Goal: Transaction & Acquisition: Purchase product/service

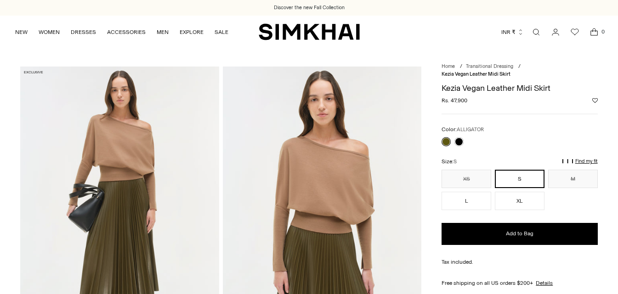
click at [572, 158] on div "Size: S" at bounding box center [519, 161] width 156 height 9
click at [578, 157] on div "Color: ALLIGATOR Color: ALLIGATOR ********* Size: S XS S M L XL ** * * * **" at bounding box center [519, 167] width 156 height 85
click at [511, 160] on p "Find my fit" at bounding box center [505, 165] width 11 height 17
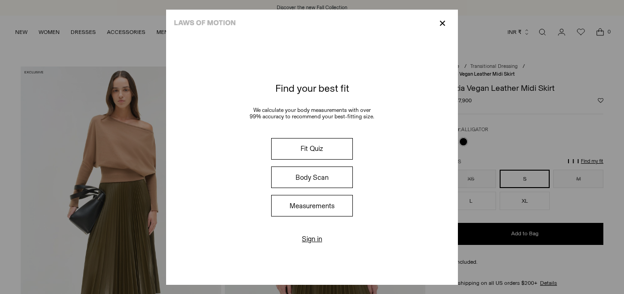
click at [319, 199] on button "Measurements" at bounding box center [312, 206] width 82 height 22
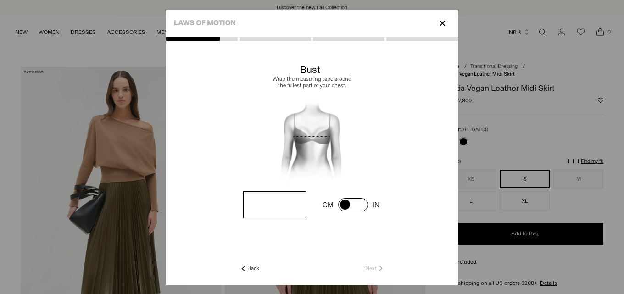
click at [267, 191] on input "number" at bounding box center [274, 204] width 63 height 27
type input "**"
click at [414, 212] on div "CM IN" at bounding box center [388, 205] width 140 height 17
click at [376, 268] on link "Next" at bounding box center [376, 268] width 20 height 8
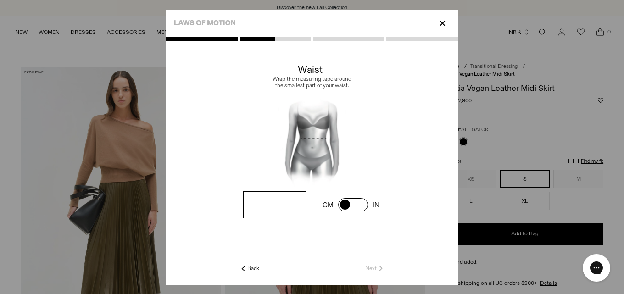
click at [0, 0] on input "number" at bounding box center [0, 0] width 0 height 0
type input "**"
click at [366, 268] on link "Next" at bounding box center [376, 268] width 20 height 8
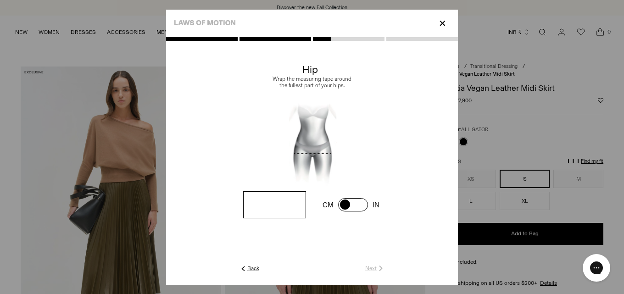
click at [0, 0] on input "number" at bounding box center [0, 0] width 0 height 0
type input "**"
click at [369, 262] on bc-measurement at bounding box center [312, 163] width 292 height 200
click at [369, 264] on bc-measurement at bounding box center [312, 163] width 292 height 200
click at [373, 266] on link "Next" at bounding box center [376, 268] width 20 height 8
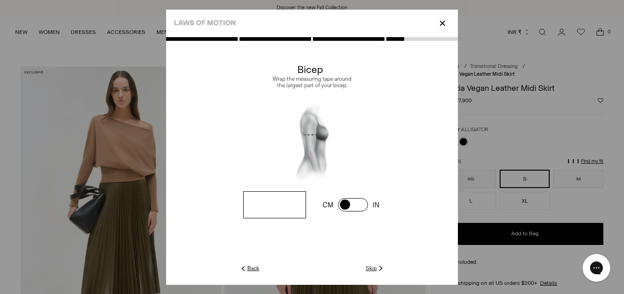
click at [373, 266] on link "Skip" at bounding box center [375, 268] width 19 height 8
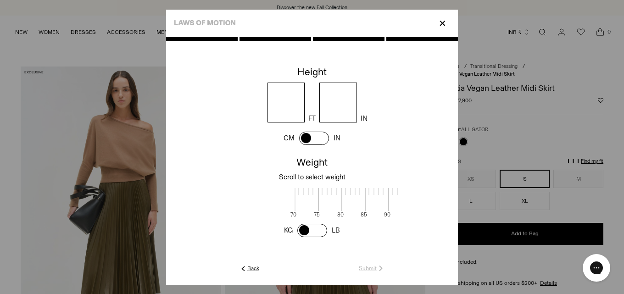
scroll to position [1, 298]
click at [299, 112] on input "number" at bounding box center [287, 103] width 38 height 40
type input "*"
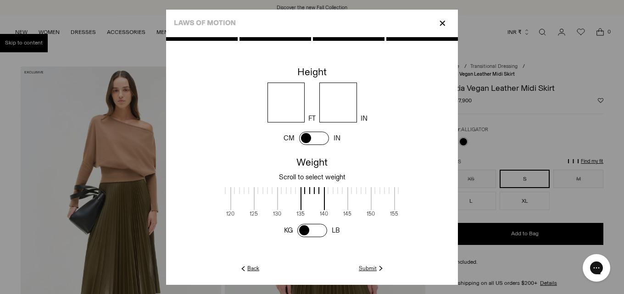
type input "*"
click at [290, 202] on span at bounding box center [293, 198] width 24 height 23
click at [372, 270] on link "Submit" at bounding box center [372, 268] width 26 height 8
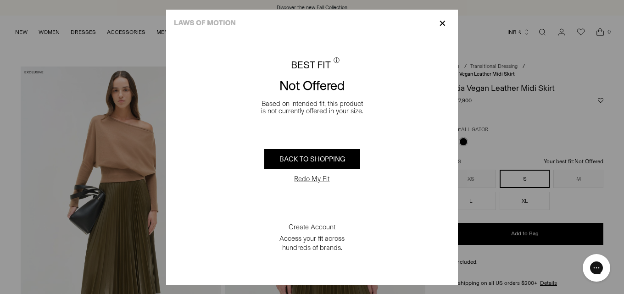
click at [315, 179] on button "Redo My Fit" at bounding box center [312, 178] width 41 height 9
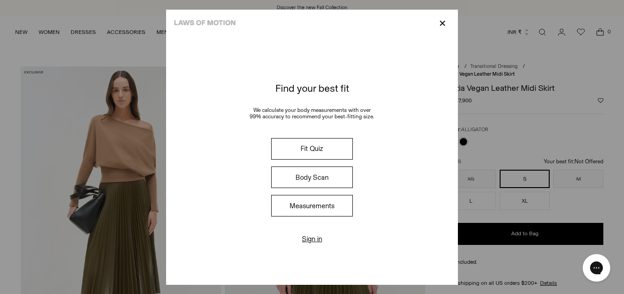
click at [317, 211] on button "Measurements" at bounding box center [312, 206] width 82 height 22
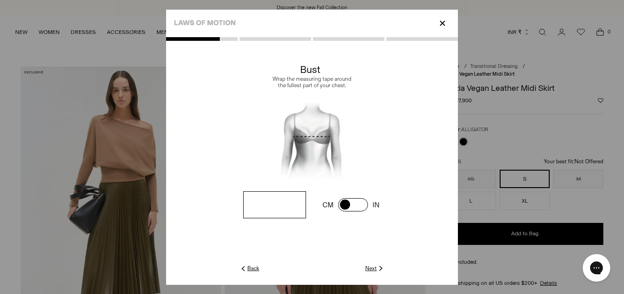
click at [370, 265] on link "Next" at bounding box center [376, 268] width 20 height 8
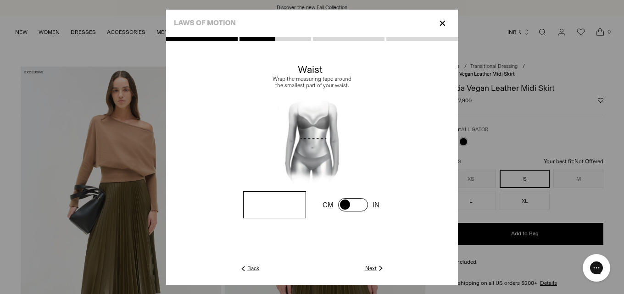
click at [370, 265] on link "Next" at bounding box center [376, 268] width 20 height 8
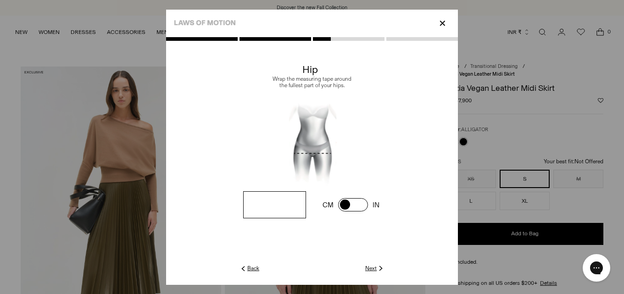
click at [370, 265] on link "Next" at bounding box center [376, 268] width 20 height 8
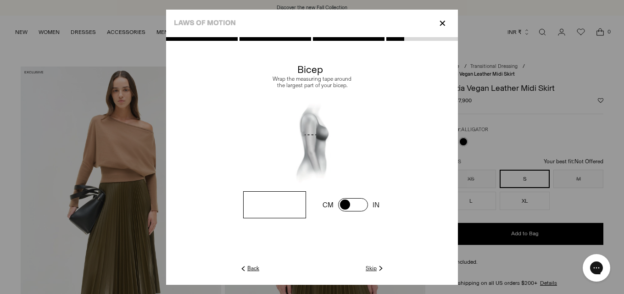
click at [249, 268] on link "Back" at bounding box center [249, 268] width 20 height 8
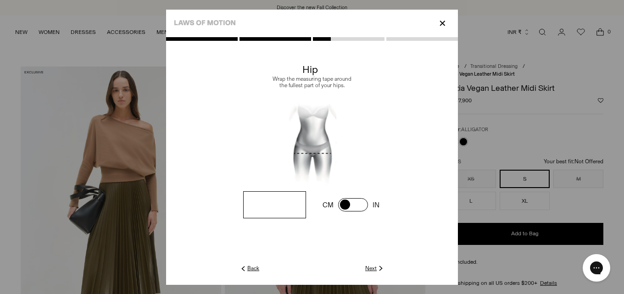
click at [249, 268] on link "Back" at bounding box center [249, 268] width 20 height 8
